Goal: Task Accomplishment & Management: Manage account settings

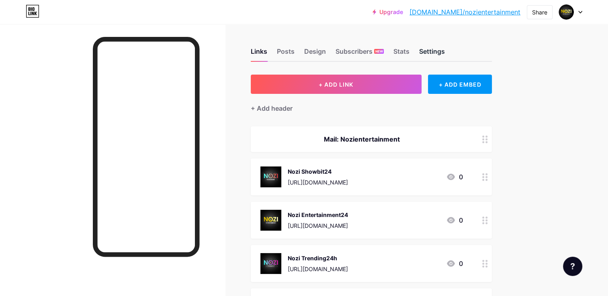
click at [436, 50] on div "Settings" at bounding box center [432, 54] width 26 height 14
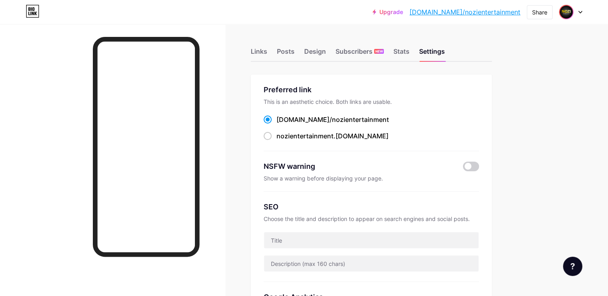
click at [568, 14] on img at bounding box center [565, 12] width 13 height 13
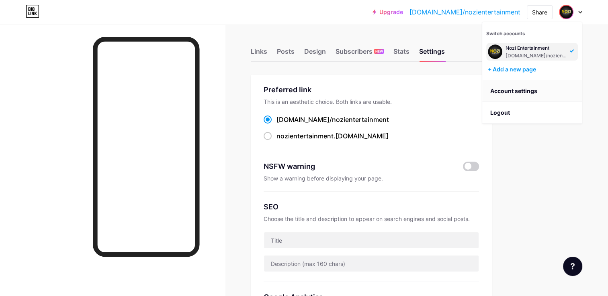
click at [545, 96] on link "Account settings" at bounding box center [532, 91] width 100 height 22
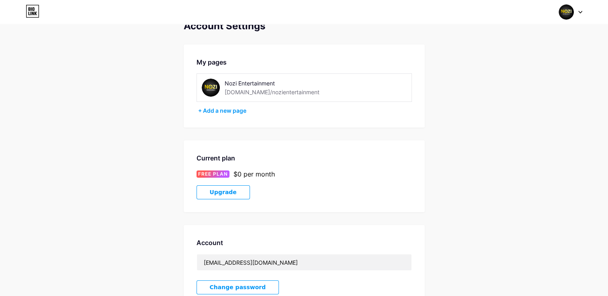
scroll to position [84, 0]
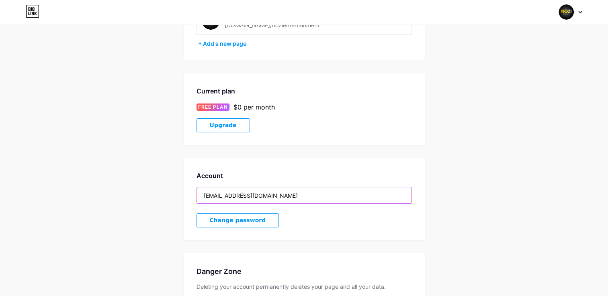
click at [236, 191] on input "[EMAIL_ADDRESS][DOMAIN_NAME]" at bounding box center [304, 196] width 214 height 16
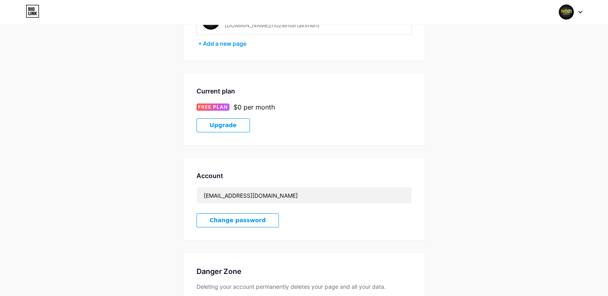
click at [472, 151] on div "Account Settings My pages Nozi Entertainment [DOMAIN_NAME]/nozientertainment + …" at bounding box center [304, 142] width 608 height 379
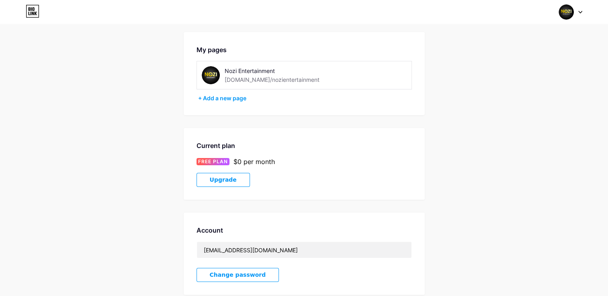
scroll to position [0, 0]
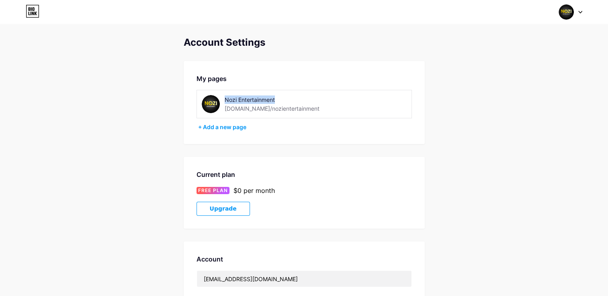
drag, startPoint x: 277, startPoint y: 100, endPoint x: 222, endPoint y: 99, distance: 54.2
click at [222, 99] on div "Nozi Entertainment [DOMAIN_NAME]/nozientertainment" at bounding box center [270, 104] width 137 height 18
copy div "Nozi Entertainment"
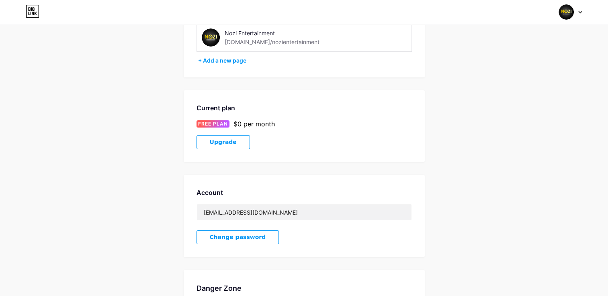
click at [386, 142] on div "Upgrade" at bounding box center [303, 142] width 215 height 14
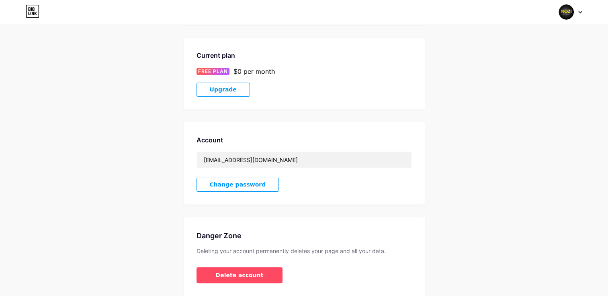
scroll to position [151, 0]
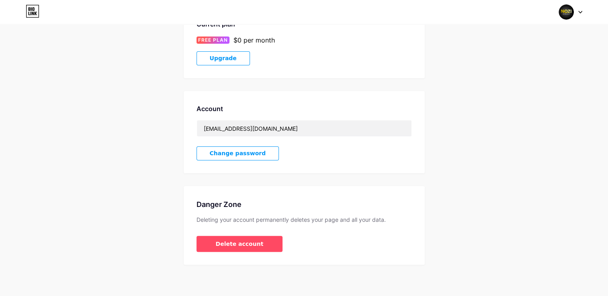
click at [243, 149] on button "Change password" at bounding box center [237, 154] width 83 height 14
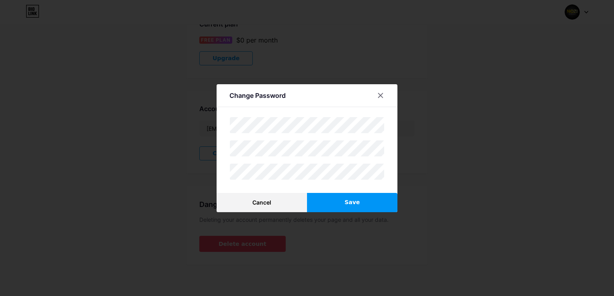
click at [360, 201] on button "Save" at bounding box center [352, 202] width 90 height 19
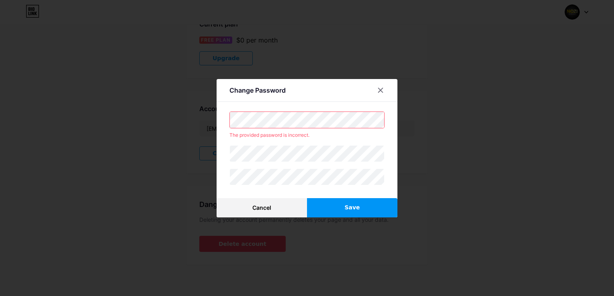
click at [150, 112] on div "Change Password The provided password is incorrect. Cancel Save" at bounding box center [307, 148] width 614 height 296
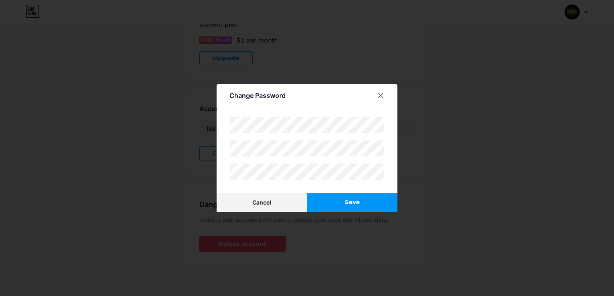
click at [357, 210] on button "Save" at bounding box center [352, 202] width 90 height 19
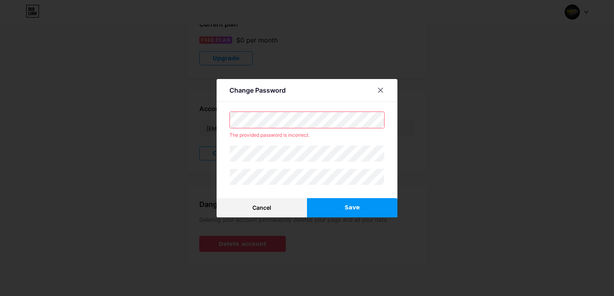
click at [14, 129] on div "Change Password The provided password is incorrect. Cancel Save" at bounding box center [307, 148] width 614 height 296
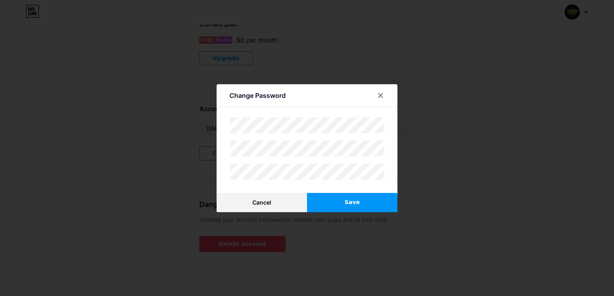
click at [328, 201] on button "Save" at bounding box center [352, 202] width 90 height 19
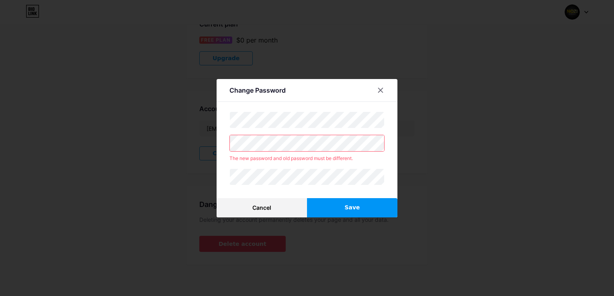
click at [0, 149] on html "Switch accounts Nozi Entertainment [DOMAIN_NAME]/nozientertainment + Add a new …" at bounding box center [307, 73] width 614 height 448
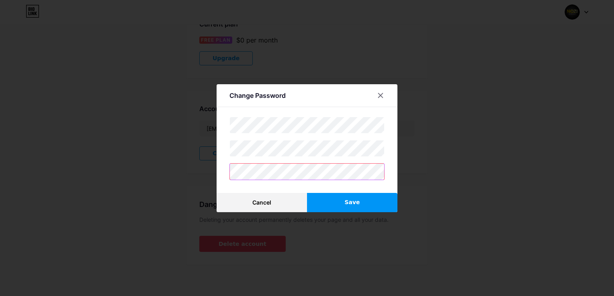
click at [139, 169] on div "Change Password Cancel Save" at bounding box center [307, 148] width 614 height 296
click at [374, 203] on button "Save" at bounding box center [352, 202] width 90 height 19
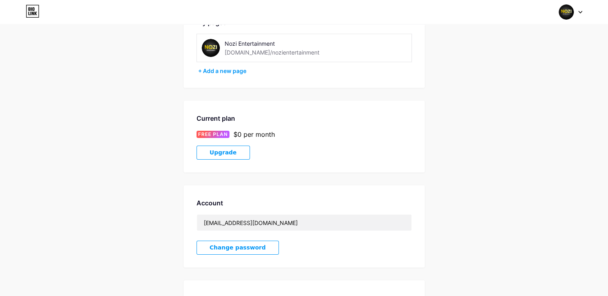
scroll to position [0, 0]
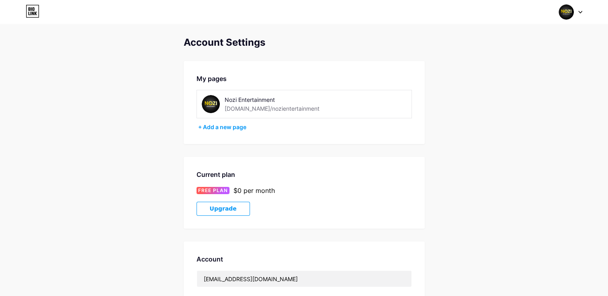
click at [233, 92] on div "Nozi Entertainment [DOMAIN_NAME]/nozientertainment" at bounding box center [303, 104] width 215 height 29
click at [236, 101] on div "Nozi Entertainment" at bounding box center [281, 100] width 114 height 8
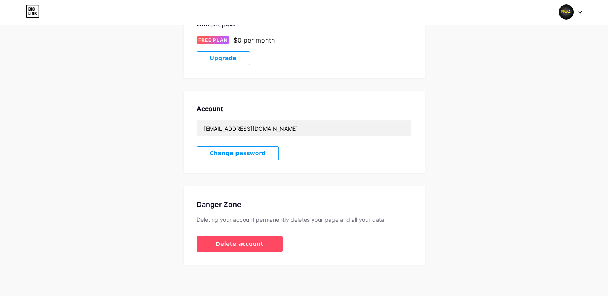
scroll to position [16, 0]
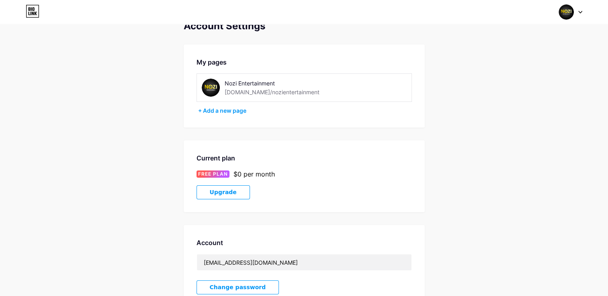
click at [36, 12] on icon at bounding box center [36, 14] width 2 height 4
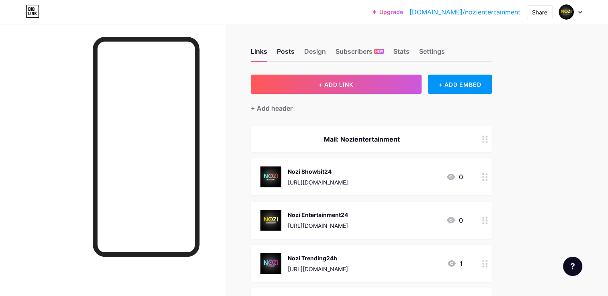
click at [280, 52] on div "Posts" at bounding box center [286, 54] width 18 height 14
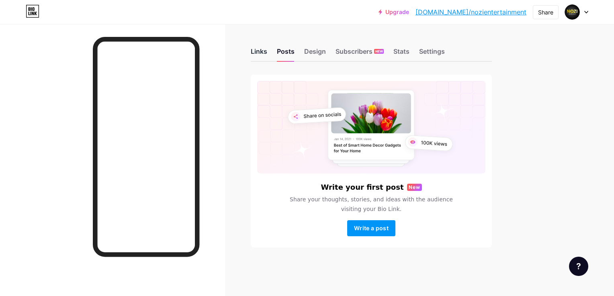
click at [255, 57] on div "Links" at bounding box center [259, 54] width 16 height 14
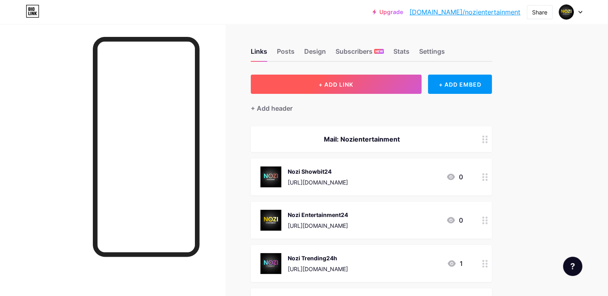
scroll to position [170, 0]
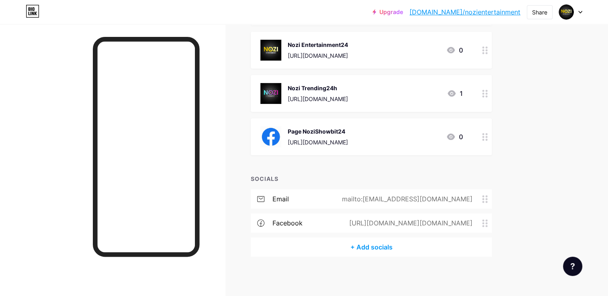
click at [457, 198] on div "mailto:[EMAIL_ADDRESS][DOMAIN_NAME]" at bounding box center [405, 199] width 153 height 10
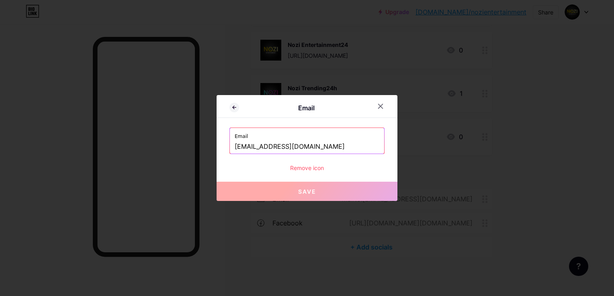
drag, startPoint x: 324, startPoint y: 147, endPoint x: 216, endPoint y: 158, distance: 108.2
click at [216, 158] on div "Email Email [EMAIL_ADDRESS][DOMAIN_NAME] Remove icon Save" at bounding box center [306, 148] width 181 height 106
click at [378, 105] on icon at bounding box center [380, 106] width 4 height 4
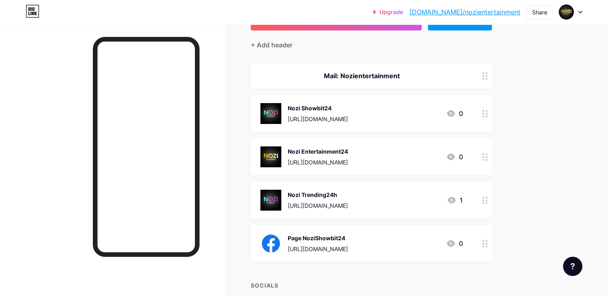
scroll to position [0, 0]
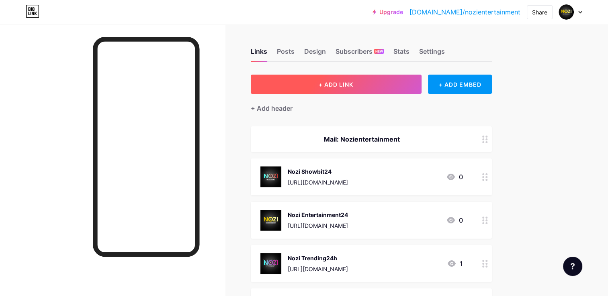
click at [326, 80] on button "+ ADD LINK" at bounding box center [336, 84] width 171 height 19
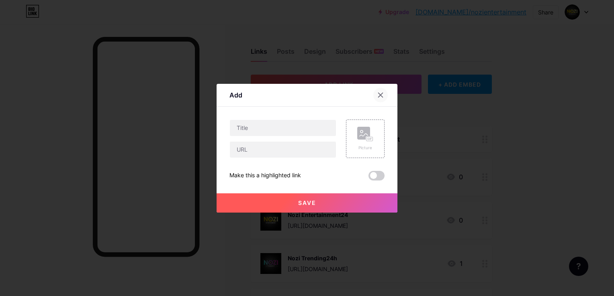
click at [373, 91] on div at bounding box center [380, 95] width 14 height 14
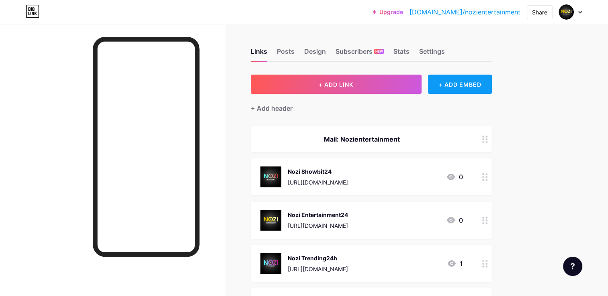
click at [455, 88] on div "+ ADD EMBED" at bounding box center [460, 84] width 64 height 19
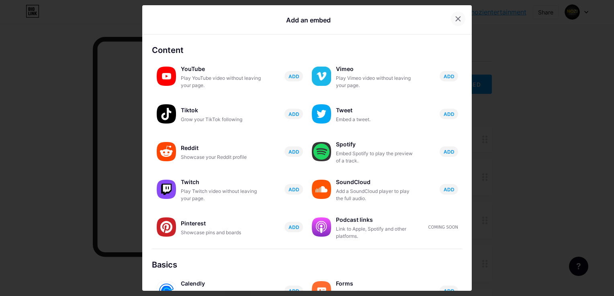
click at [455, 19] on icon at bounding box center [458, 19] width 6 height 6
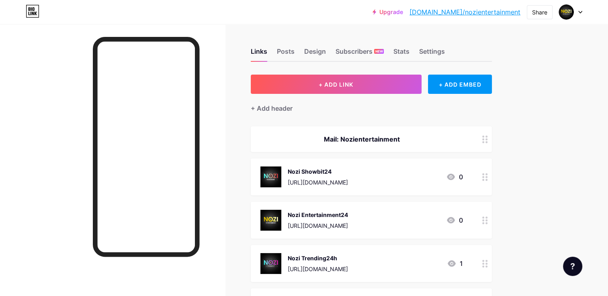
click at [363, 131] on div "Mail: Nozientertainment" at bounding box center [371, 140] width 241 height 26
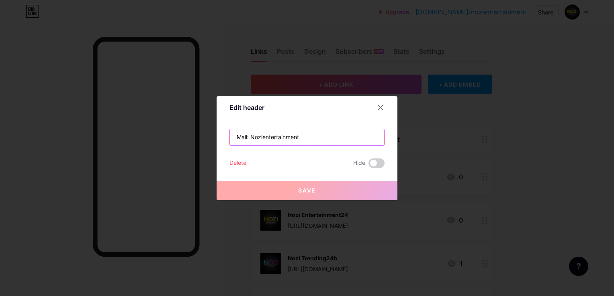
drag, startPoint x: 354, startPoint y: 135, endPoint x: 248, endPoint y: 139, distance: 106.5
click at [248, 139] on input "Mail: Nozientertainment" at bounding box center [307, 137] width 154 height 16
paste input "[EMAIL_ADDRESS][DOMAIN_NAME]"
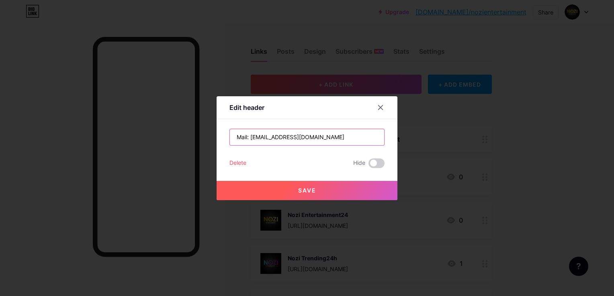
type input "Mail: [EMAIL_ADDRESS][DOMAIN_NAME]"
click at [284, 183] on button "Save" at bounding box center [306, 190] width 181 height 19
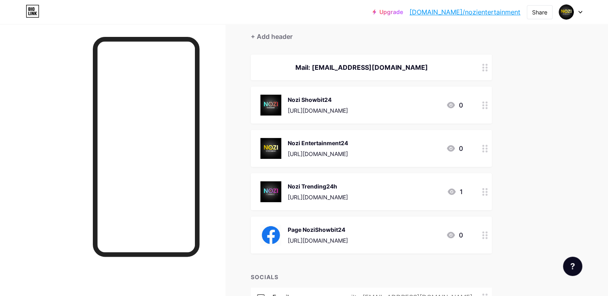
scroll to position [134, 0]
